Goal: Check status: Check status

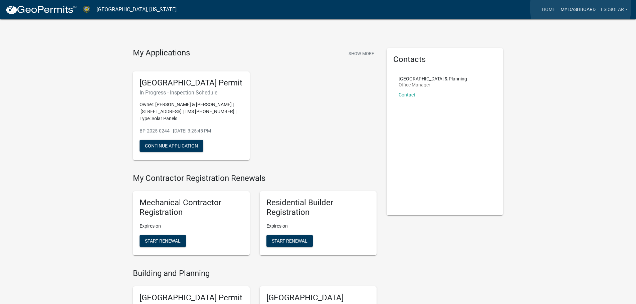
click at [580, 7] on link "My Dashboard" at bounding box center [578, 9] width 40 height 13
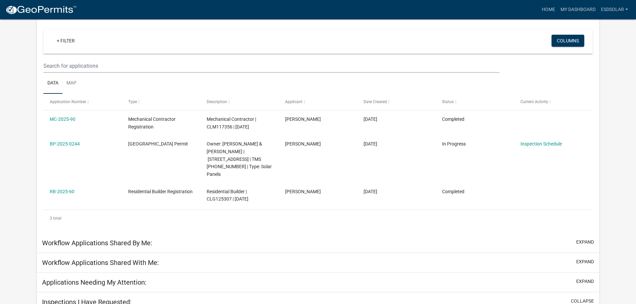
scroll to position [55, 0]
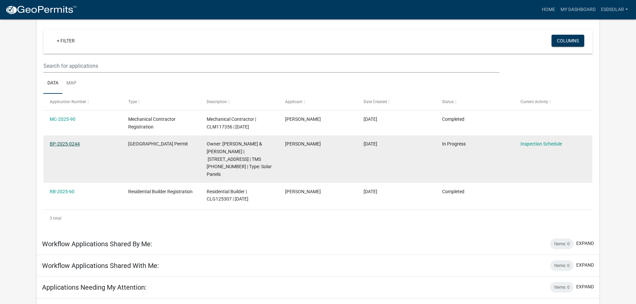
click at [70, 143] on link "BP-2025-0244" at bounding box center [65, 143] width 30 height 5
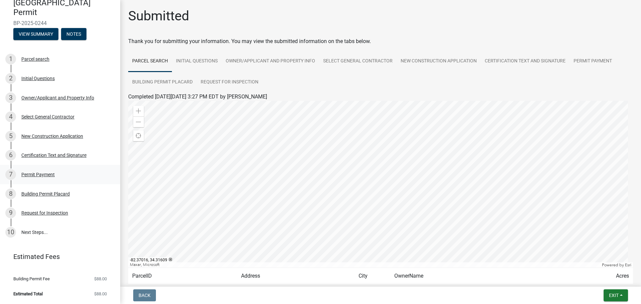
click at [43, 171] on div "7 Permit Payment" at bounding box center [57, 174] width 104 height 11
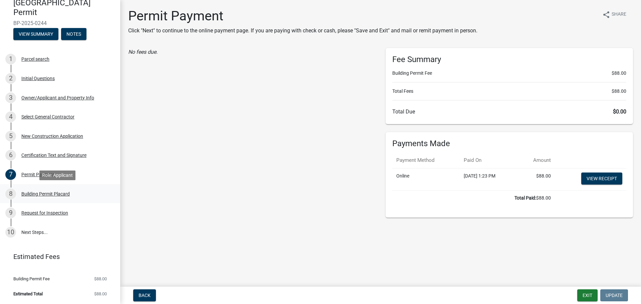
click at [58, 192] on div "Building Permit Placard" at bounding box center [45, 194] width 48 height 5
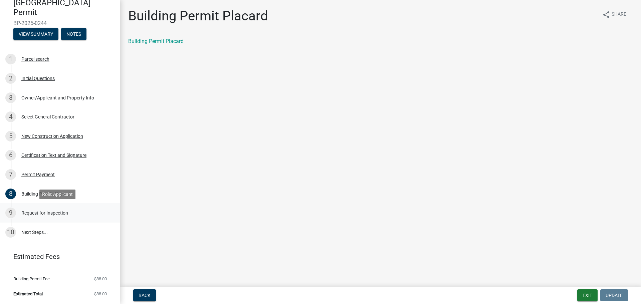
click at [49, 212] on div "Request for Inspection" at bounding box center [44, 213] width 47 height 5
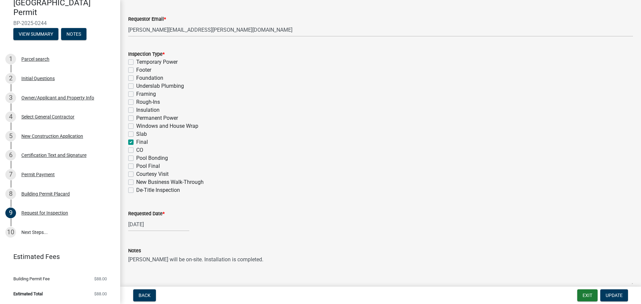
scroll to position [328, 0]
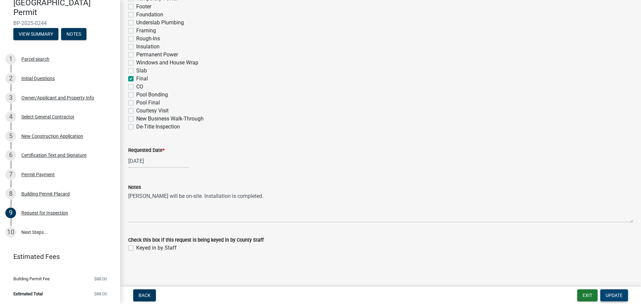
click at [613, 293] on span "Update" at bounding box center [613, 295] width 17 height 5
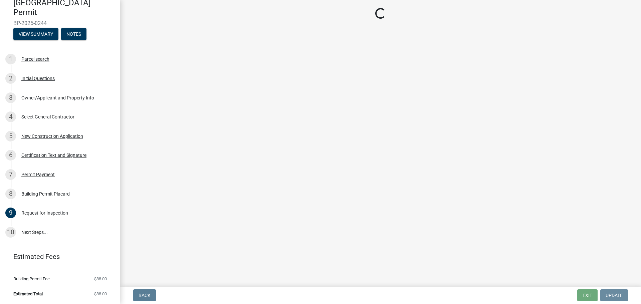
scroll to position [0, 0]
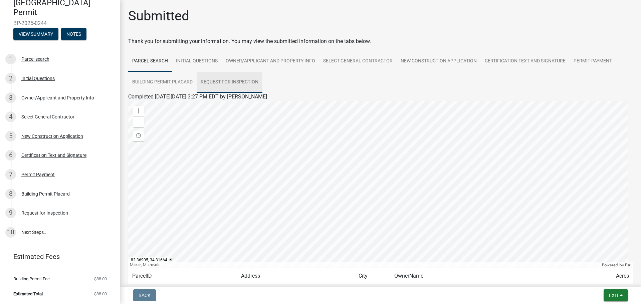
click at [222, 81] on link "Request for Inspection" at bounding box center [230, 82] width 66 height 21
